Goal: Information Seeking & Learning: Learn about a topic

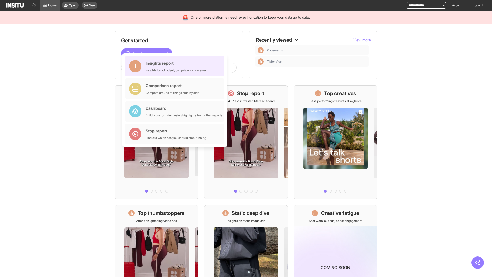
click at [176, 66] on div "Insights report Insights by ad, adset, campaign, or placement" at bounding box center [177, 66] width 63 height 12
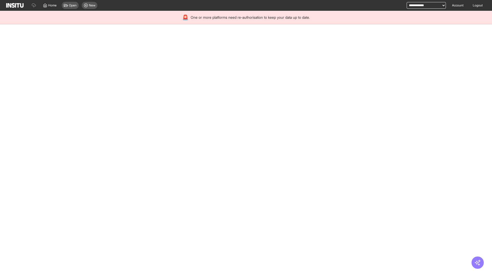
select select "**"
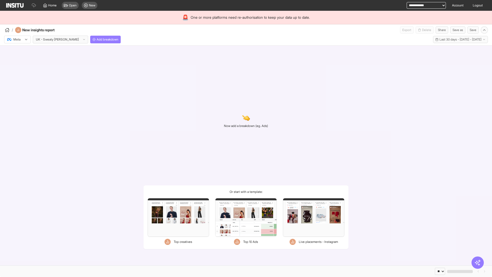
click at [17, 39] on div at bounding box center [14, 39] width 14 height 5
click at [17, 51] on span "Meta" at bounding box center [17, 50] width 7 height 5
click at [97, 39] on span "Add breakdown" at bounding box center [108, 39] width 22 height 4
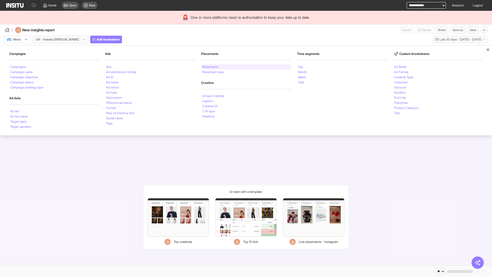
click at [211, 67] on li "Placements" at bounding box center [210, 66] width 16 height 3
